Goal: Obtain resource: Download file/media

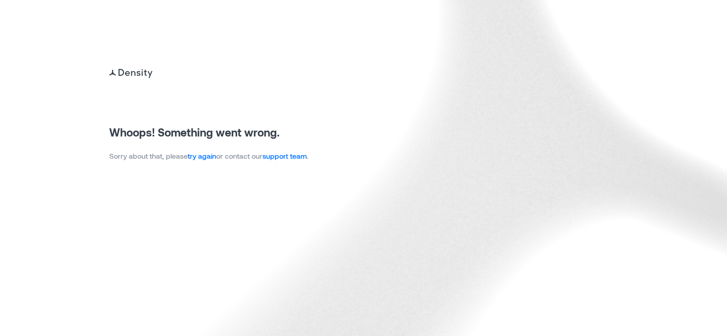
click at [210, 158] on link "try again" at bounding box center [202, 155] width 29 height 9
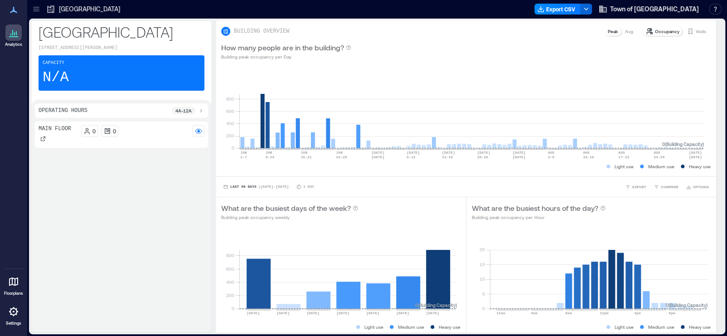
click at [39, 9] on icon at bounding box center [36, 9] width 9 height 9
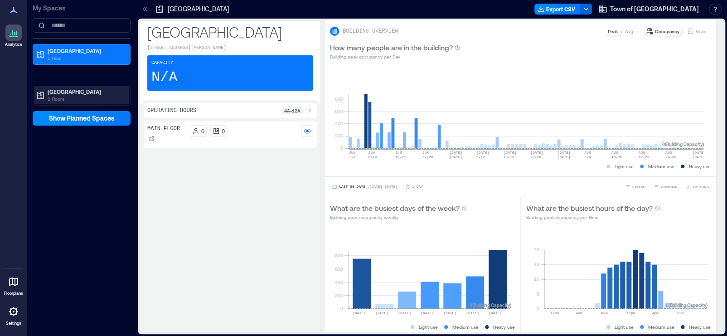
click at [96, 95] on p "2 Floors" at bounding box center [86, 98] width 76 height 7
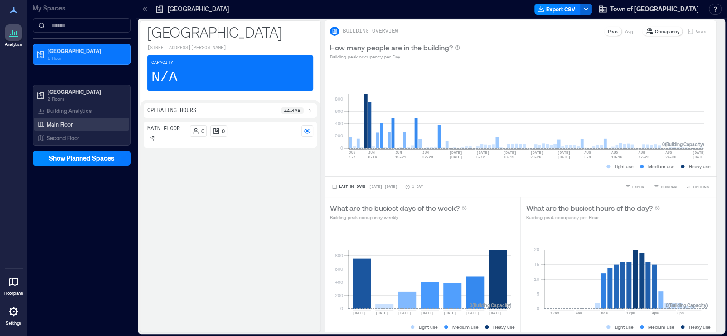
click at [90, 123] on div "Main Floor" at bounding box center [80, 124] width 88 height 9
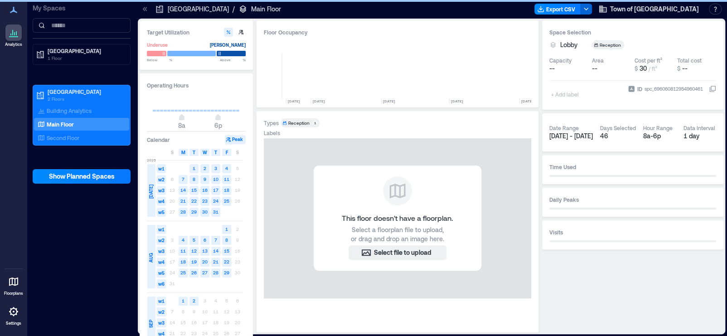
scroll to position [0, 4683]
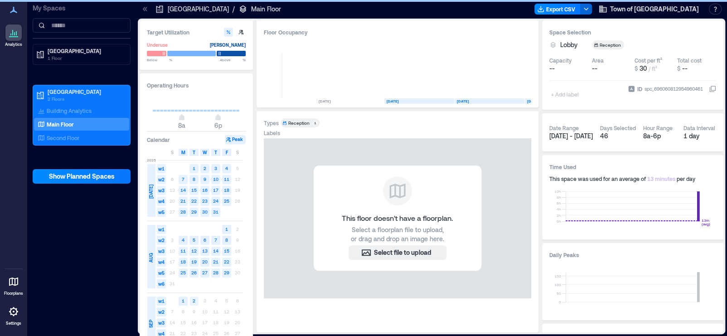
click at [194, 299] on text "2" at bounding box center [194, 300] width 3 height 5
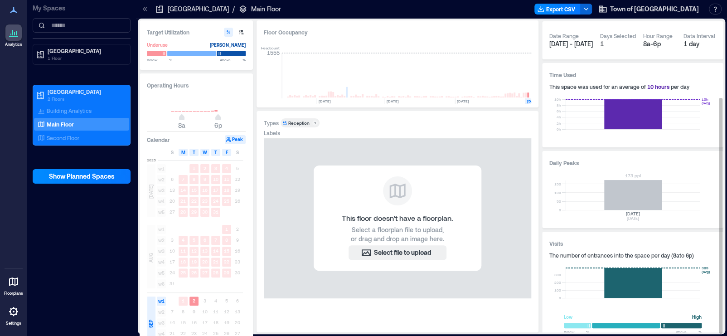
scroll to position [101, 0]
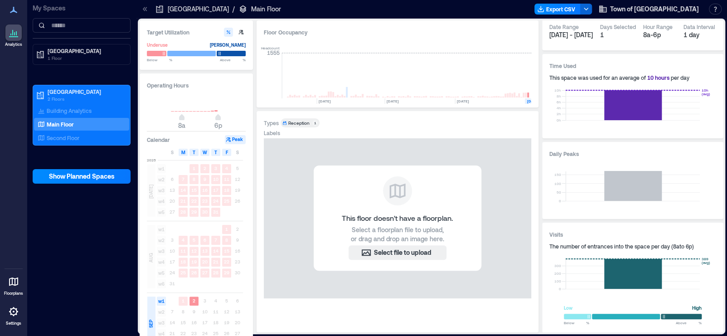
click at [301, 124] on div "Reception" at bounding box center [298, 123] width 21 height 6
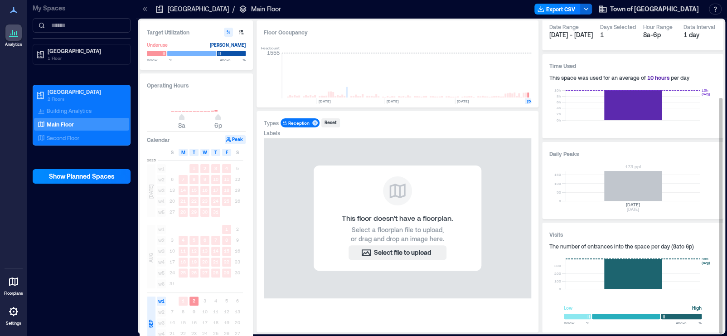
click at [620, 193] on rect at bounding box center [632, 186] width 134 height 30
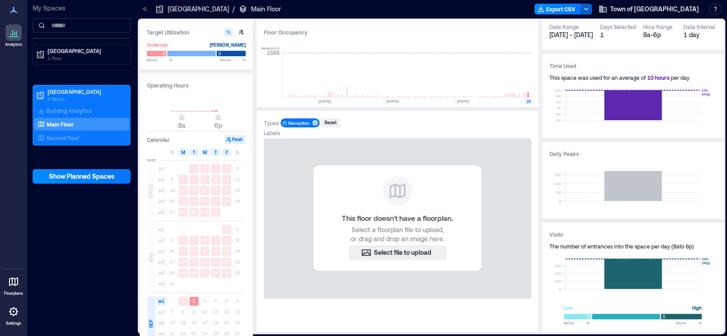
click at [589, 10] on icon "button" at bounding box center [585, 8] width 7 height 7
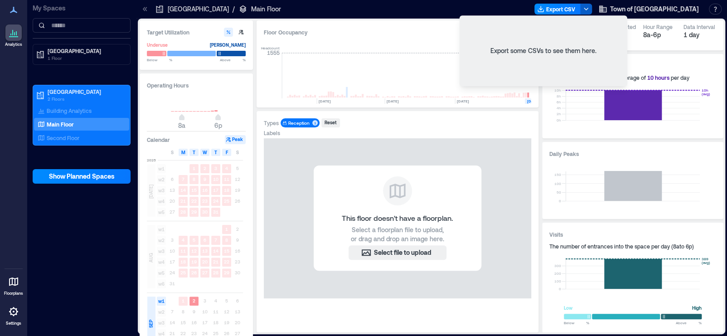
click at [589, 10] on icon "button" at bounding box center [585, 8] width 7 height 7
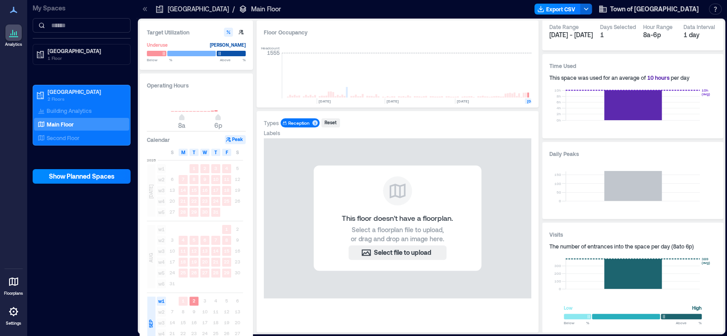
click at [16, 314] on icon at bounding box center [13, 311] width 9 height 9
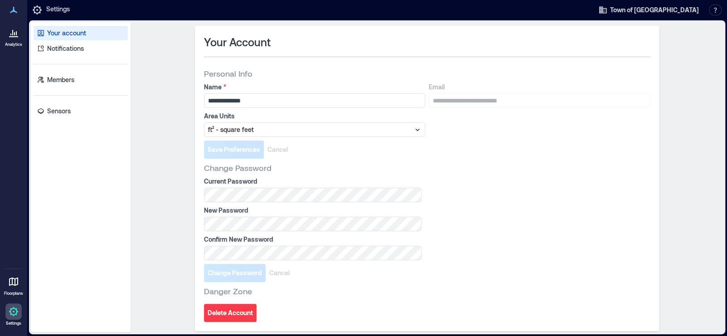
click at [16, 40] on div at bounding box center [13, 32] width 16 height 16
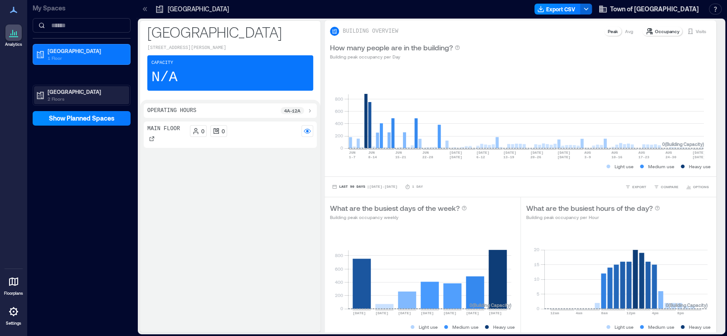
click at [87, 96] on p "2 Floors" at bounding box center [86, 98] width 76 height 7
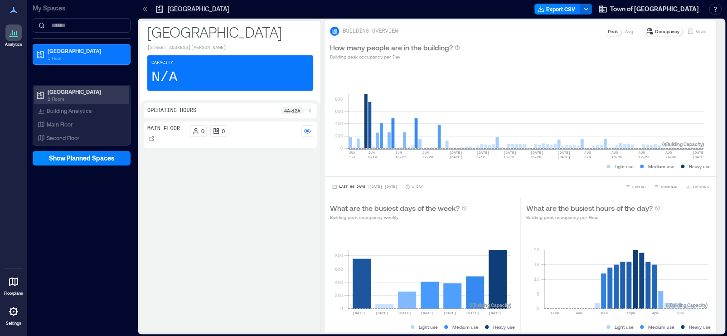
click at [87, 96] on p "2 Floors" at bounding box center [86, 98] width 76 height 7
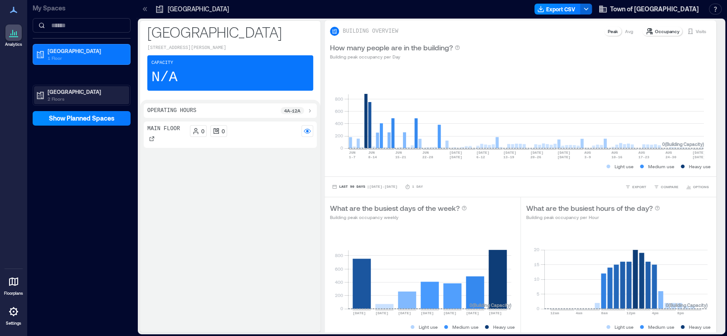
click at [83, 96] on p "2 Floors" at bounding box center [86, 98] width 76 height 7
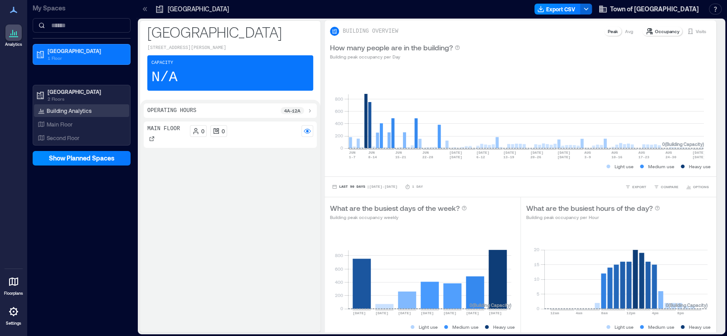
click at [80, 109] on p "Building Analytics" at bounding box center [69, 110] width 45 height 7
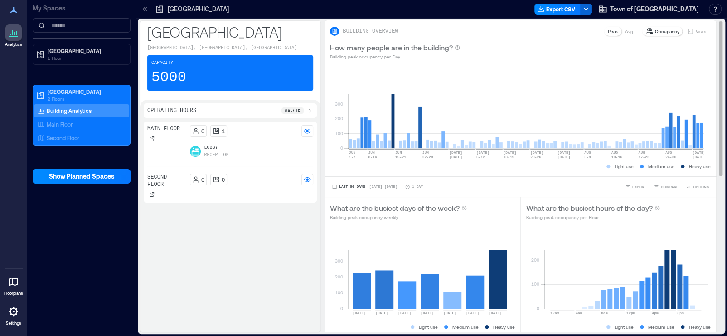
click at [686, 32] on div "Visits" at bounding box center [696, 31] width 27 height 9
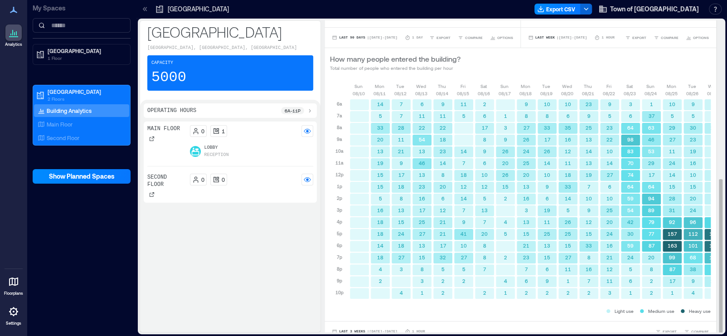
scroll to position [318, 0]
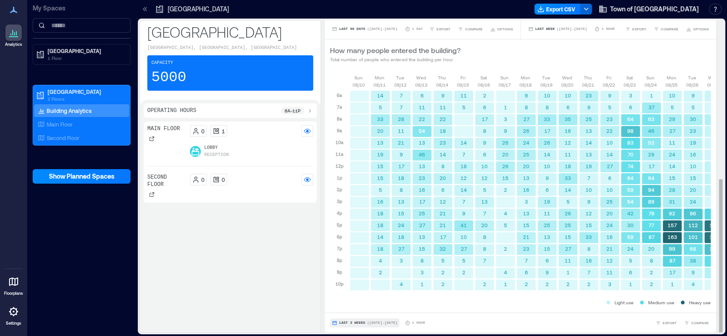
click at [387, 323] on span "| Aug 10 - Aug 30" at bounding box center [382, 323] width 30 height 0
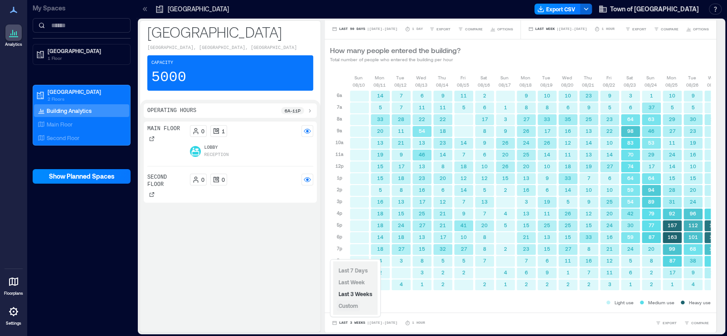
click at [353, 304] on span "Custom" at bounding box center [347, 305] width 19 height 6
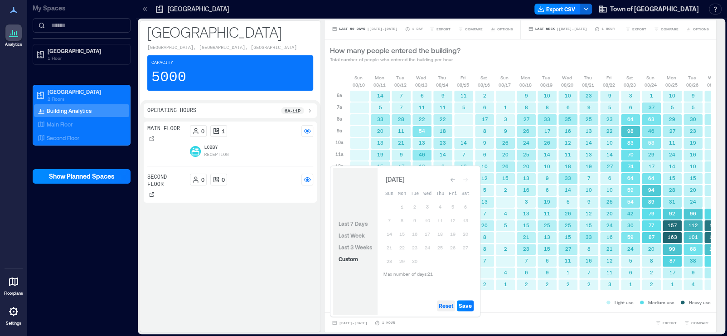
click at [443, 304] on span "Reset" at bounding box center [446, 305] width 14 height 7
click at [427, 207] on button "3" at bounding box center [427, 206] width 13 height 13
click at [415, 205] on button "2" at bounding box center [414, 206] width 13 height 13
click at [427, 208] on button "3" at bounding box center [427, 206] width 13 height 13
click at [414, 203] on button "2" at bounding box center [414, 206] width 13 height 13
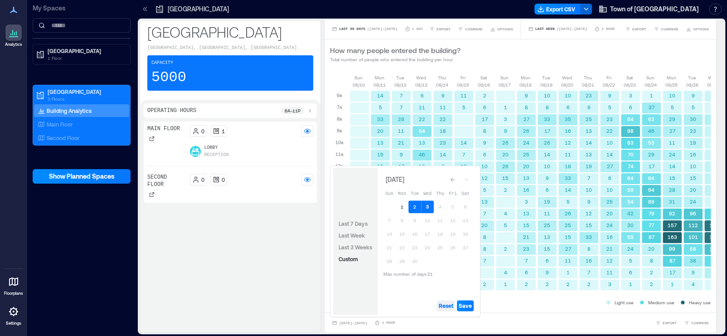
click at [449, 306] on span "Reset" at bounding box center [446, 305] width 14 height 7
click at [415, 207] on button "2" at bounding box center [414, 206] width 13 height 13
click at [467, 307] on span "Save" at bounding box center [464, 305] width 13 height 7
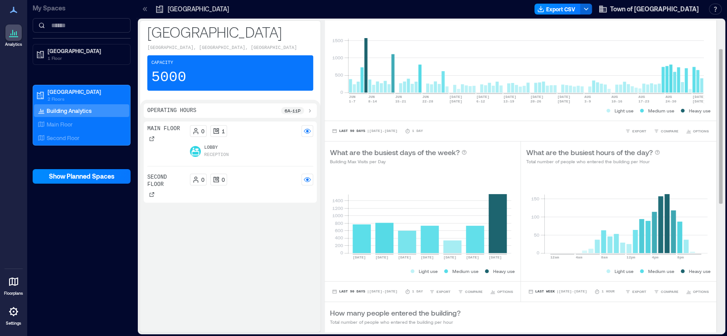
scroll to position [0, 0]
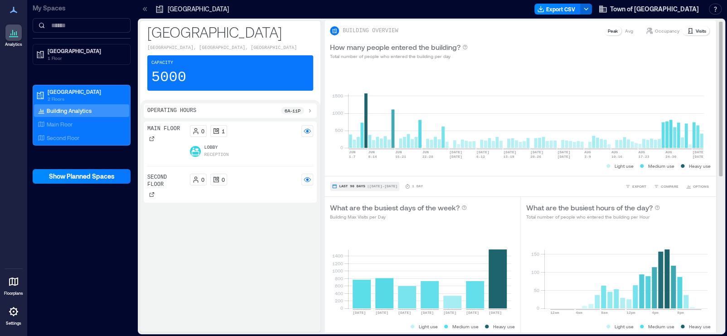
click at [390, 186] on span "| Jun 3 - Sep 2" at bounding box center [382, 186] width 30 height 0
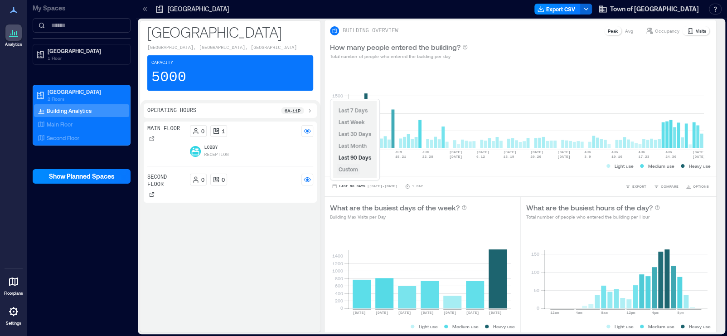
click at [345, 170] on span "Custom" at bounding box center [347, 169] width 19 height 6
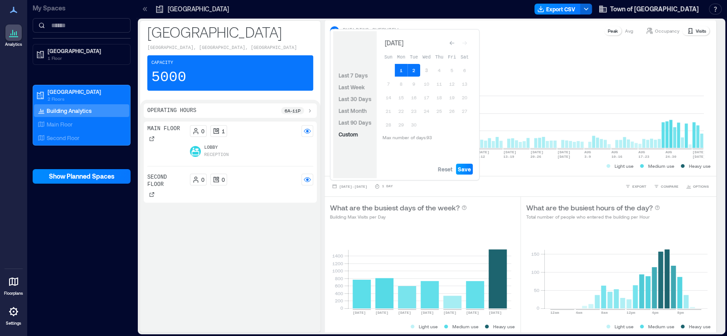
click at [469, 172] on span "Save" at bounding box center [464, 168] width 13 height 7
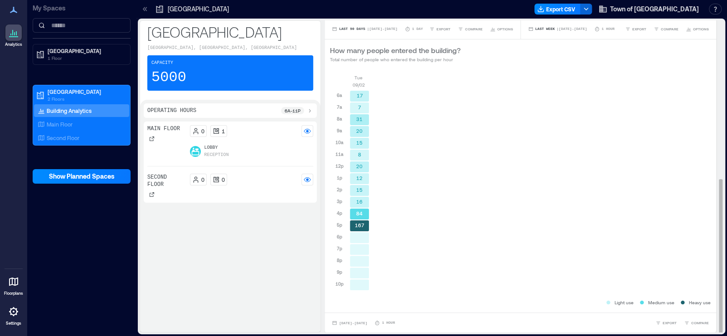
scroll to position [1, 0]
click at [367, 323] on span "Sep 2, 2025 - Sep 2, 2025" at bounding box center [353, 322] width 28 height 4
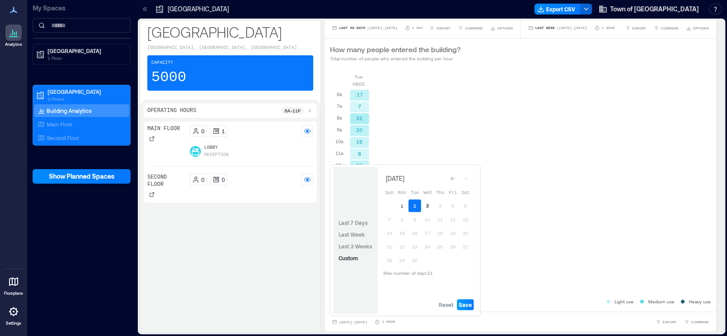
click at [468, 304] on span "Save" at bounding box center [464, 304] width 13 height 7
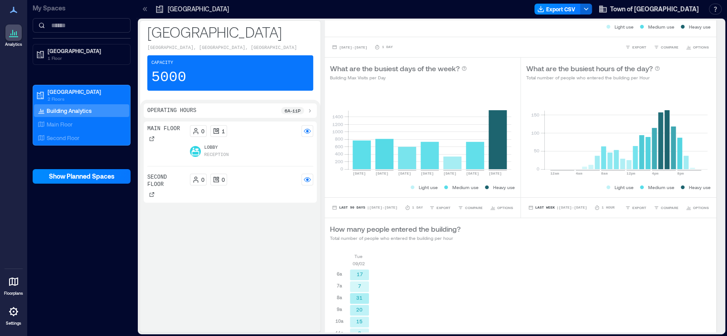
scroll to position [137, 0]
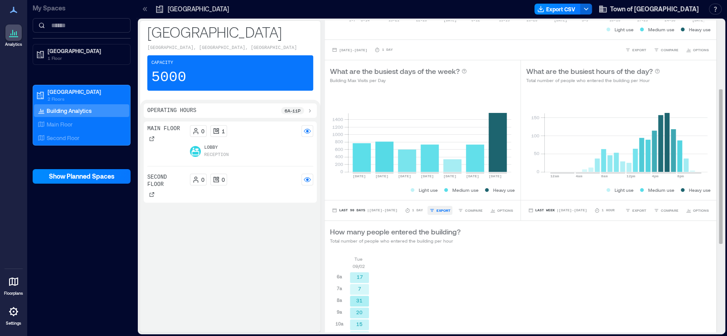
click at [442, 208] on span "EXPORT" at bounding box center [443, 209] width 14 height 5
click at [444, 196] on span "CSV" at bounding box center [442, 197] width 7 height 5
click at [589, 8] on icon "button" at bounding box center [585, 8] width 7 height 7
click at [437, 212] on span "EXPORT" at bounding box center [443, 209] width 14 height 5
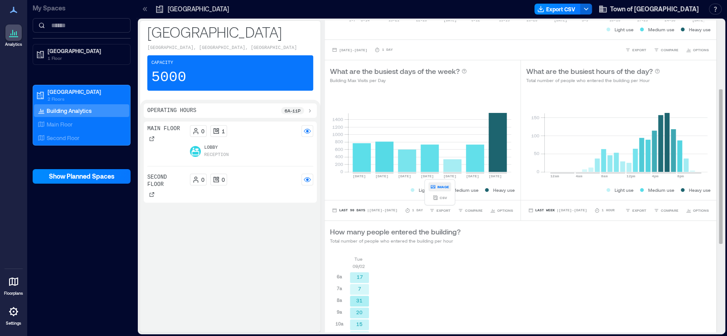
click at [442, 187] on span "IMAGE" at bounding box center [443, 186] width 12 height 5
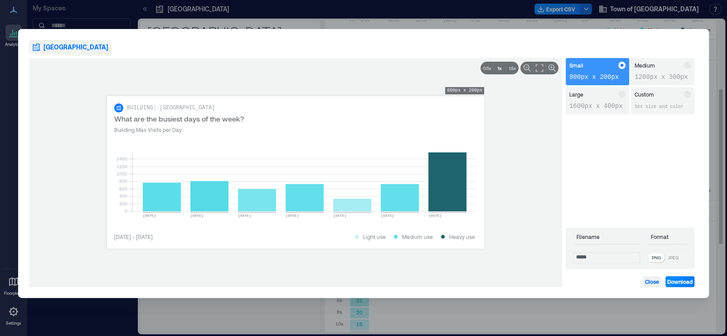
click at [653, 278] on span "Close" at bounding box center [652, 281] width 14 height 7
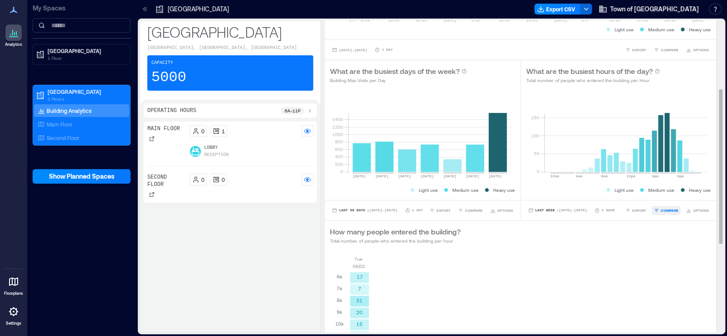
click at [671, 209] on span "COMPARE" at bounding box center [670, 209] width 18 height 5
click at [661, 231] on div "How many people entered the building? Total number of people who entered the bu…" at bounding box center [520, 235] width 381 height 18
click at [693, 208] on span "OPTIONS" at bounding box center [701, 209] width 16 height 5
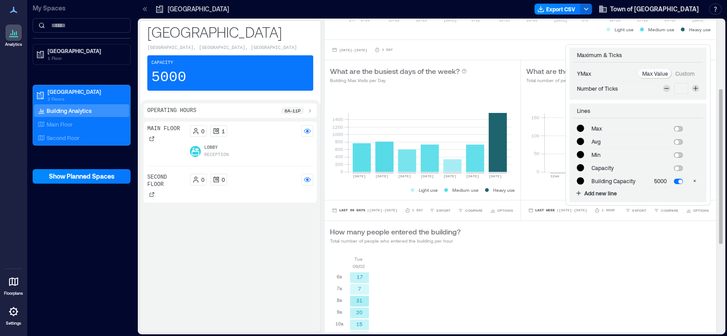
click at [640, 229] on div "How many people entered the building? Total number of people who entered the bu…" at bounding box center [520, 235] width 381 height 18
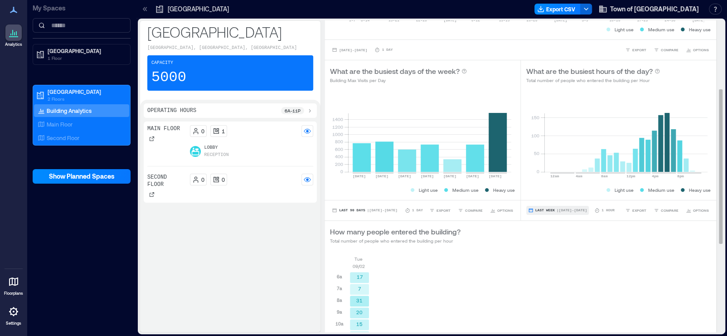
click at [566, 210] on span "| Aug 24 - Aug 30" at bounding box center [571, 210] width 30 height 0
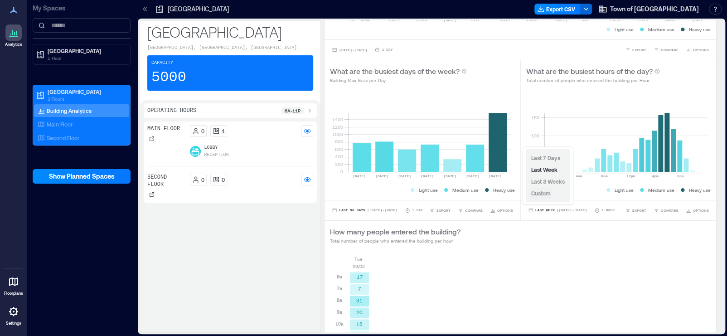
click at [543, 195] on span "Custom" at bounding box center [540, 193] width 19 height 6
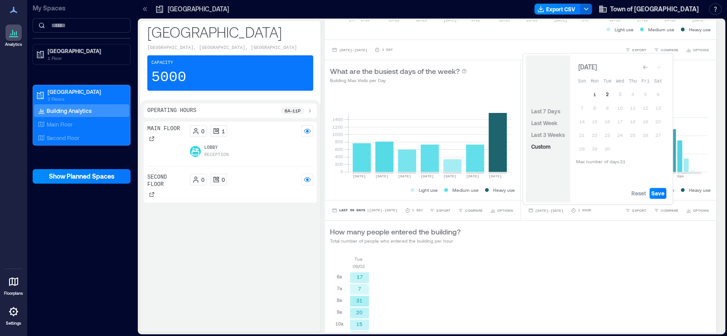
click at [606, 94] on button "2" at bounding box center [607, 94] width 13 height 13
click at [609, 96] on button "2" at bounding box center [607, 94] width 13 height 13
click at [657, 195] on span "Save" at bounding box center [657, 192] width 13 height 7
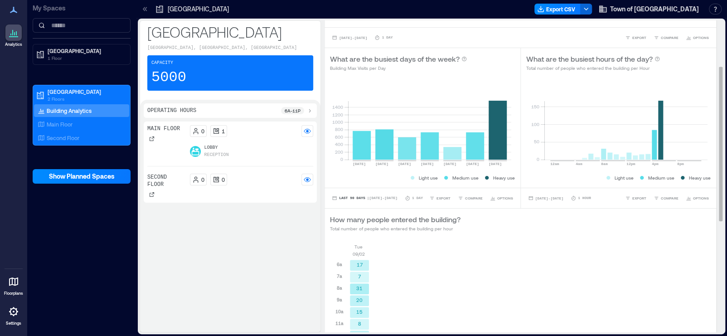
scroll to position [92, 0]
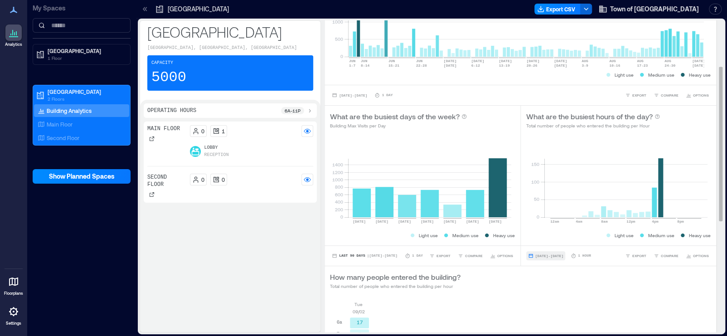
click at [559, 254] on span "Sep 2, 2025 - Sep 2, 2025" at bounding box center [549, 256] width 28 height 4
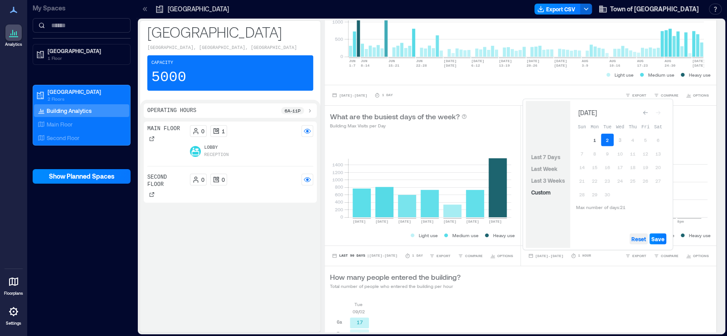
click at [639, 236] on span "Reset" at bounding box center [638, 238] width 14 height 7
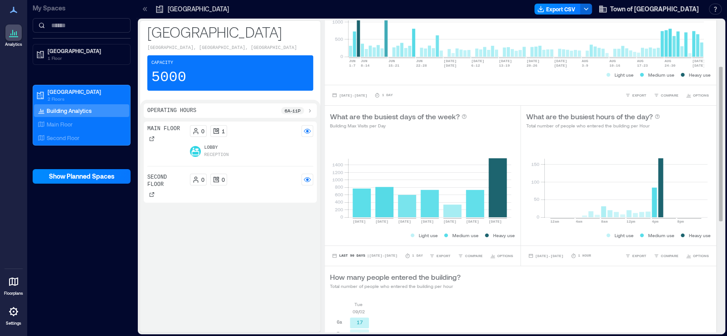
click at [617, 294] on div "BUILDING OVERVIEW Peak Avg Occupancy Visits How many people entered the buildin…" at bounding box center [519, 244] width 391 height 630
